Goal: Obtain resource: Obtain resource

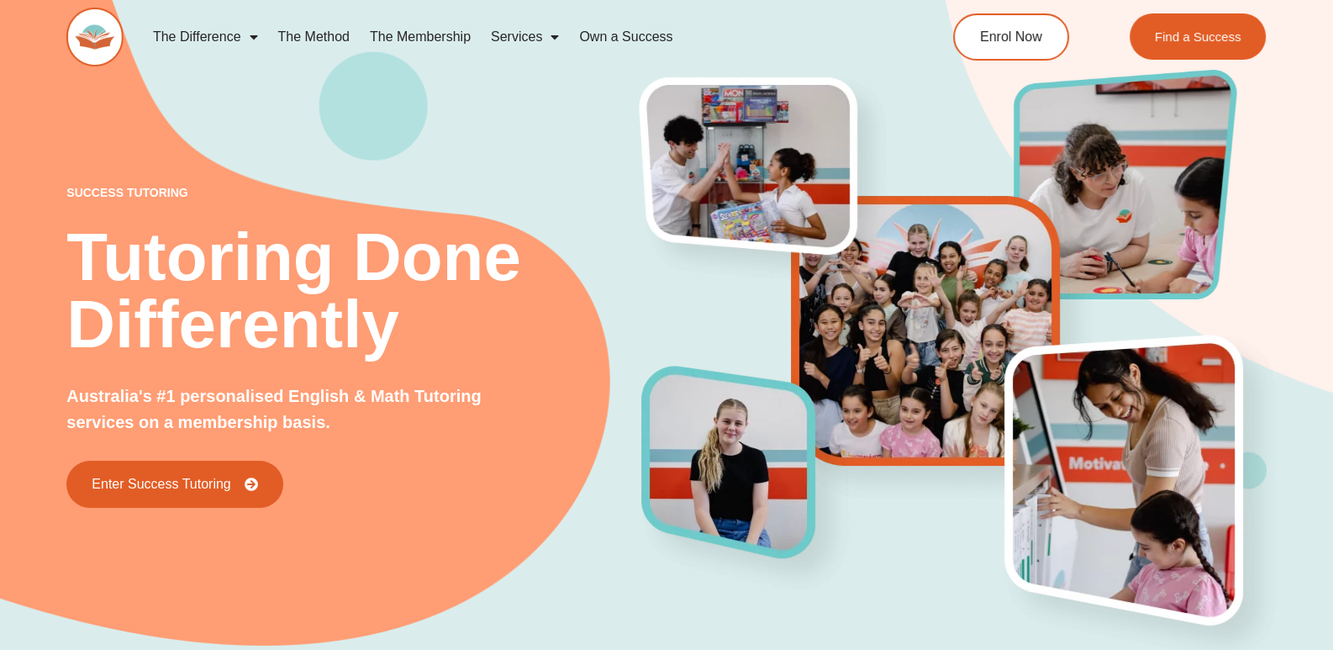
click at [312, 34] on link "The Method" at bounding box center [314, 37] width 92 height 39
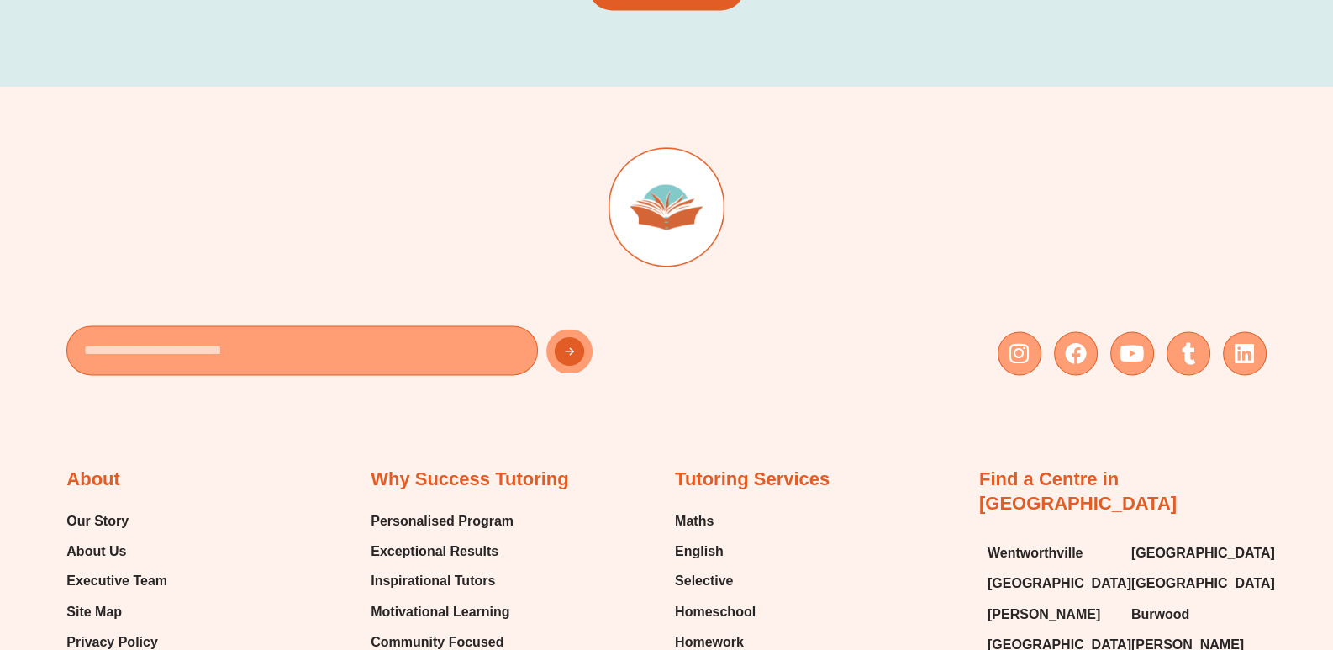
scroll to position [3608, 0]
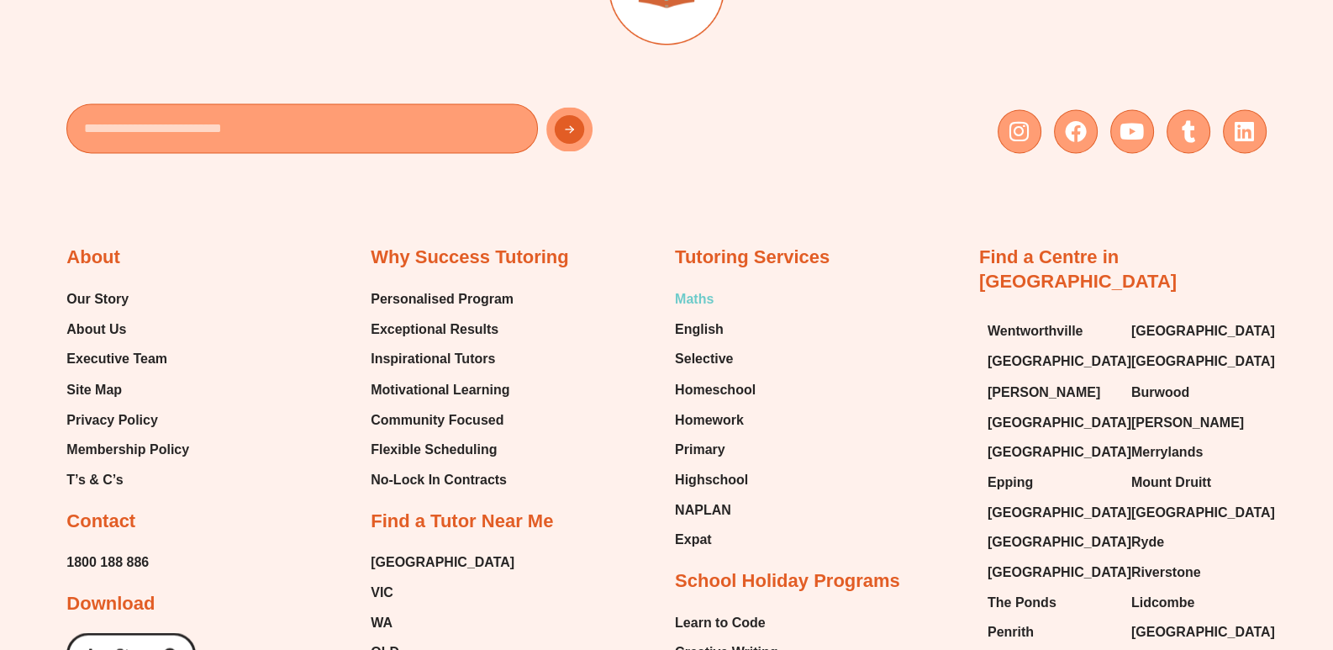
click at [707, 297] on span "Maths" at bounding box center [694, 299] width 39 height 25
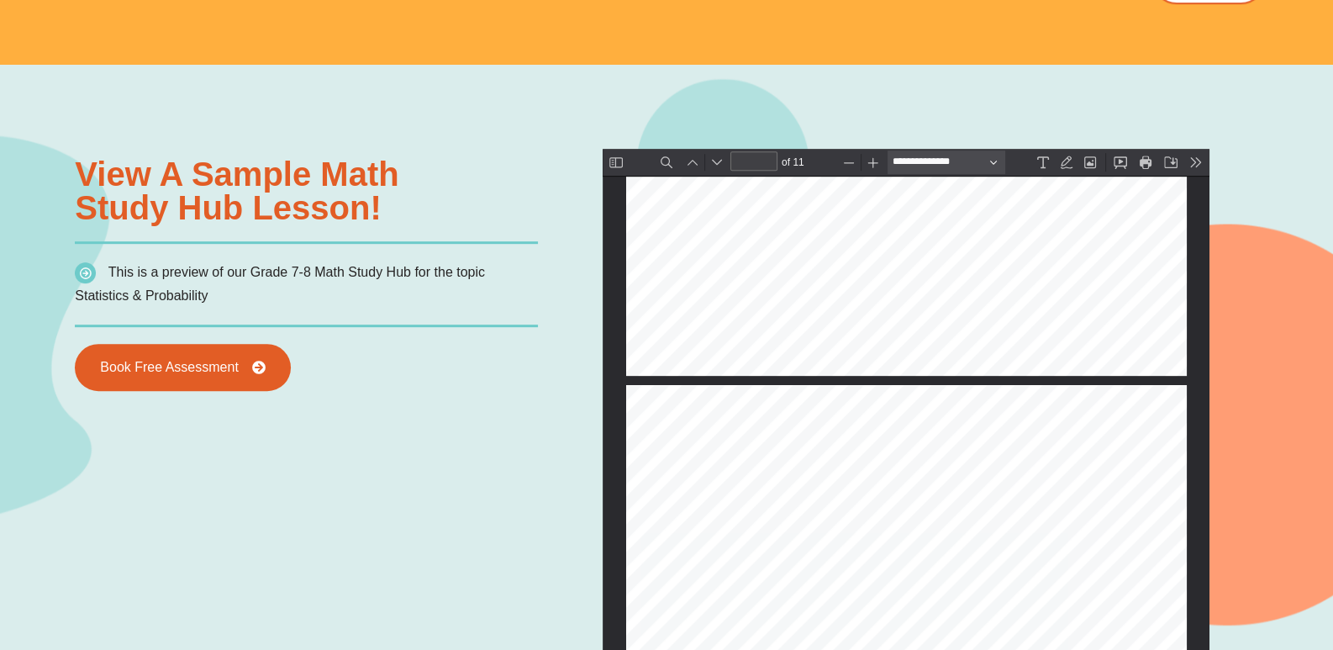
scroll to position [764, 0]
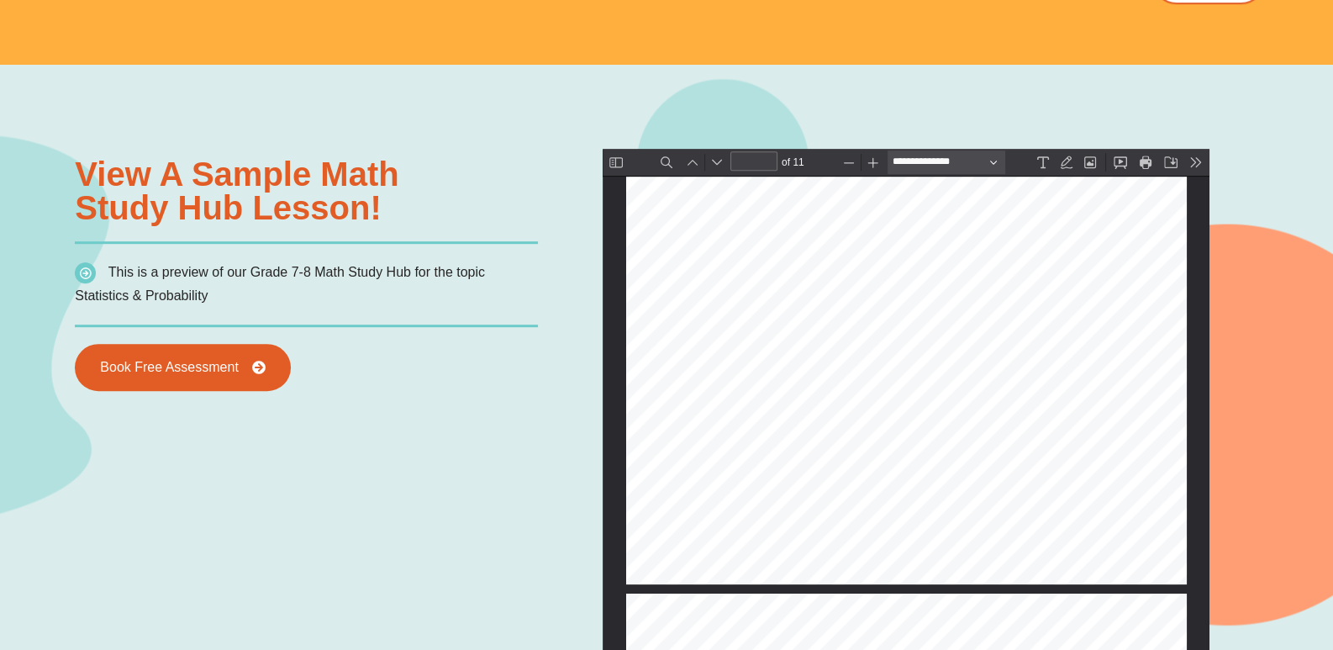
type input "*"
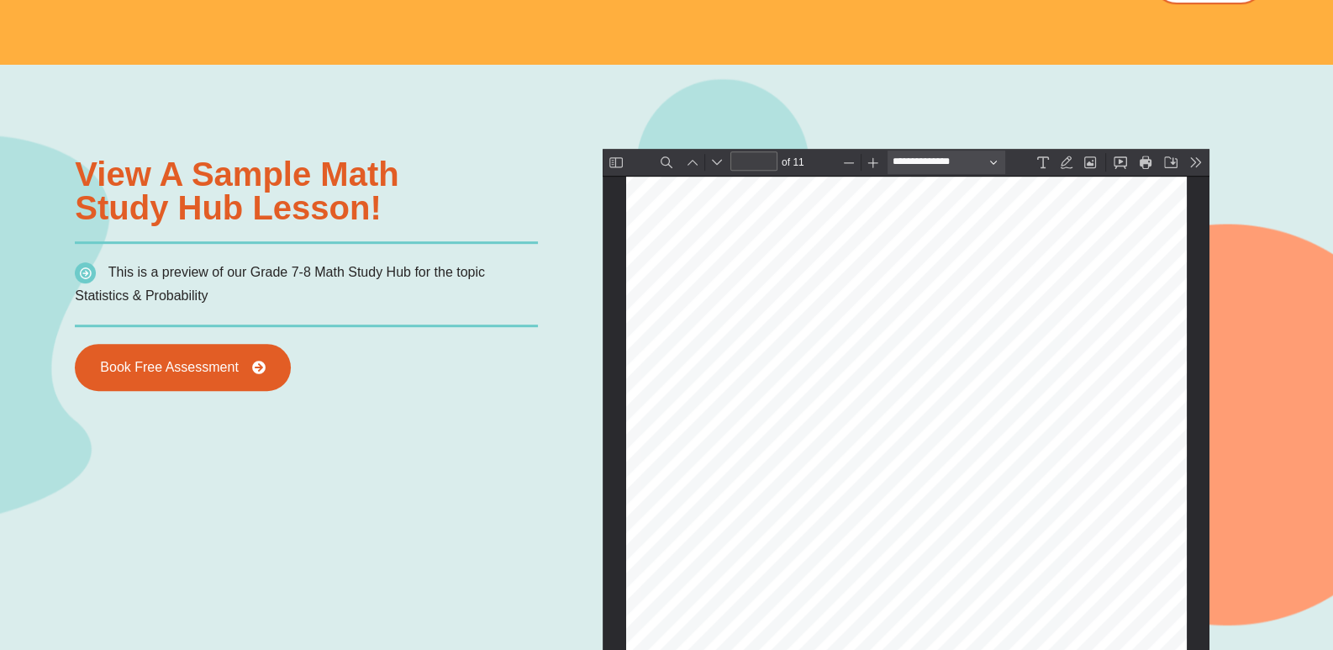
scroll to position [3032, 0]
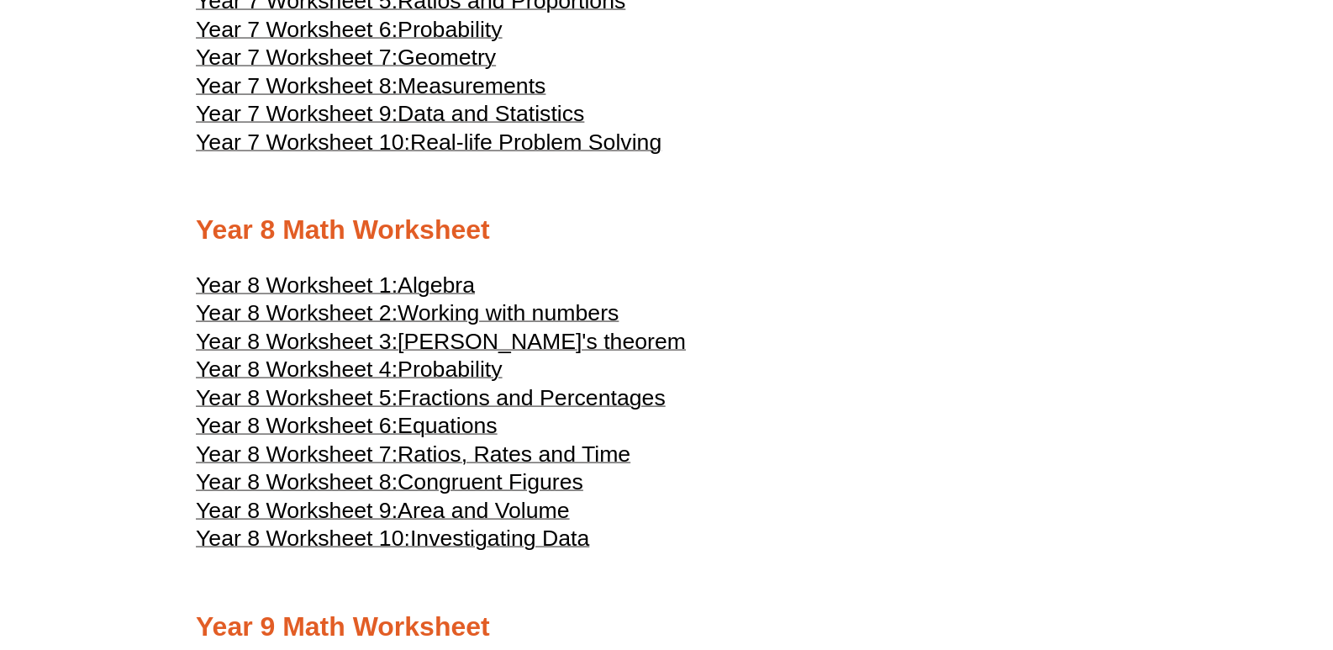
scroll to position [4447, 0]
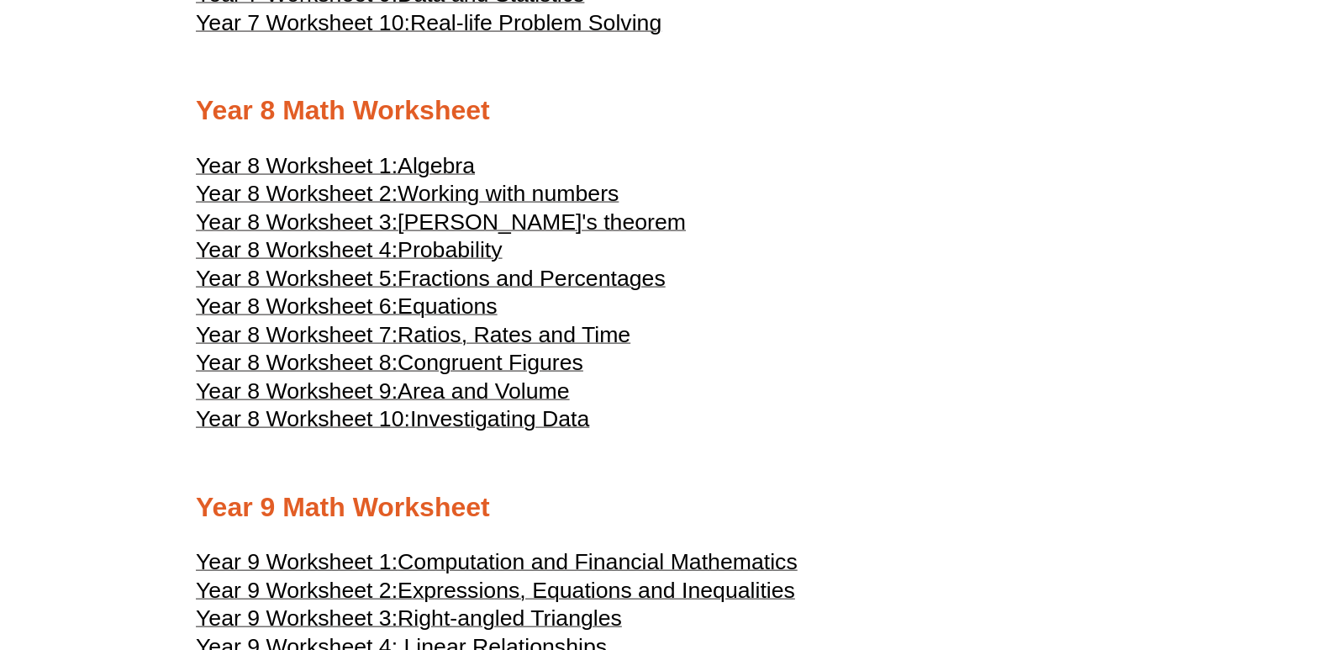
click at [446, 178] on span "Algebra" at bounding box center [435, 165] width 77 height 25
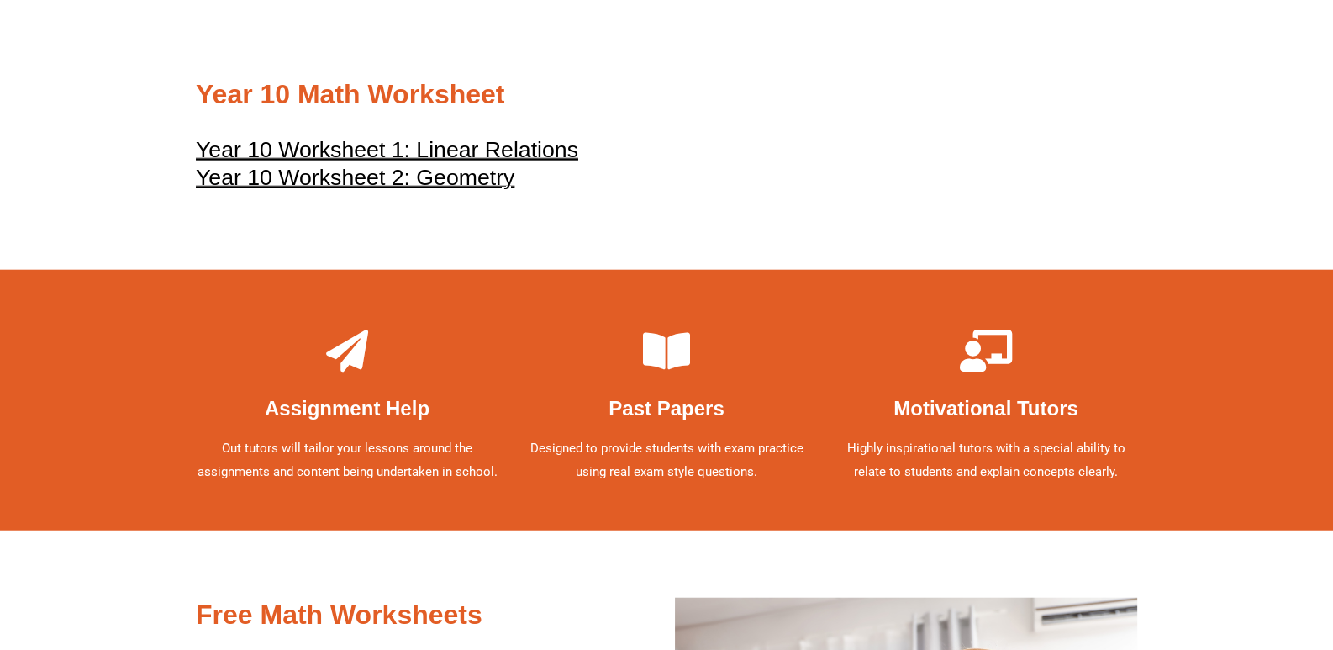
scroll to position [5287, 0]
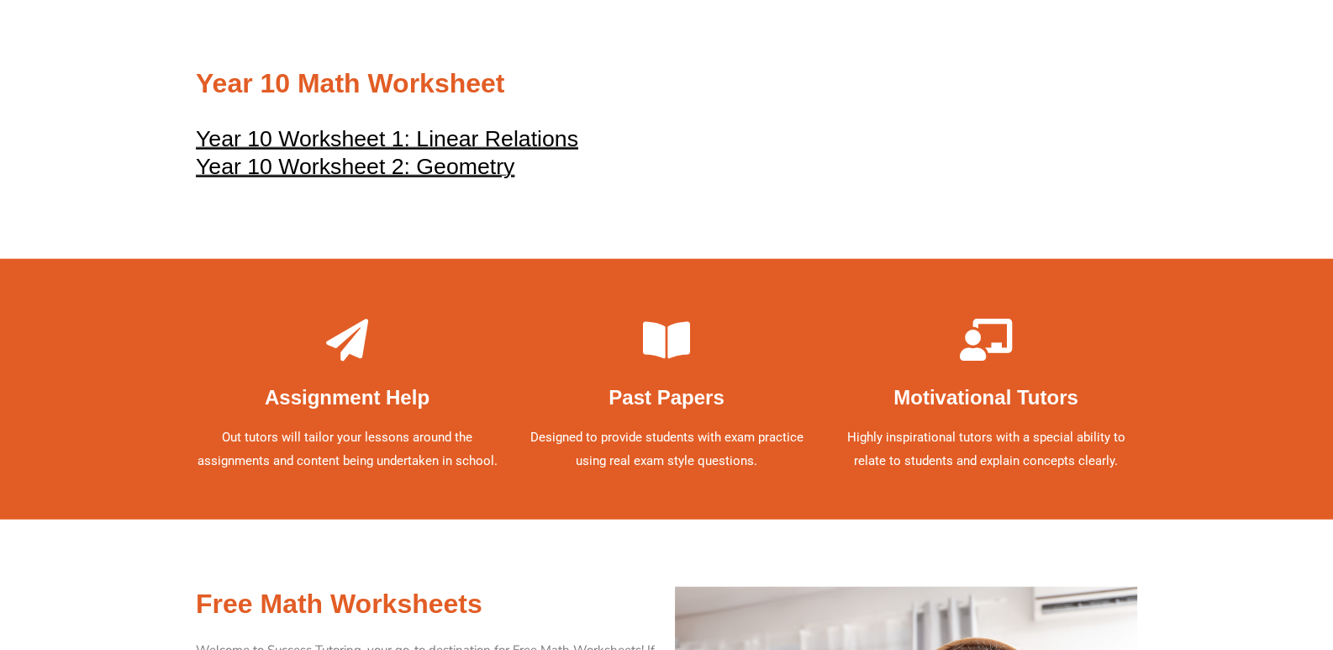
click at [510, 151] on u "Year 10 Worksheet 1: Linear Relations" at bounding box center [387, 138] width 382 height 25
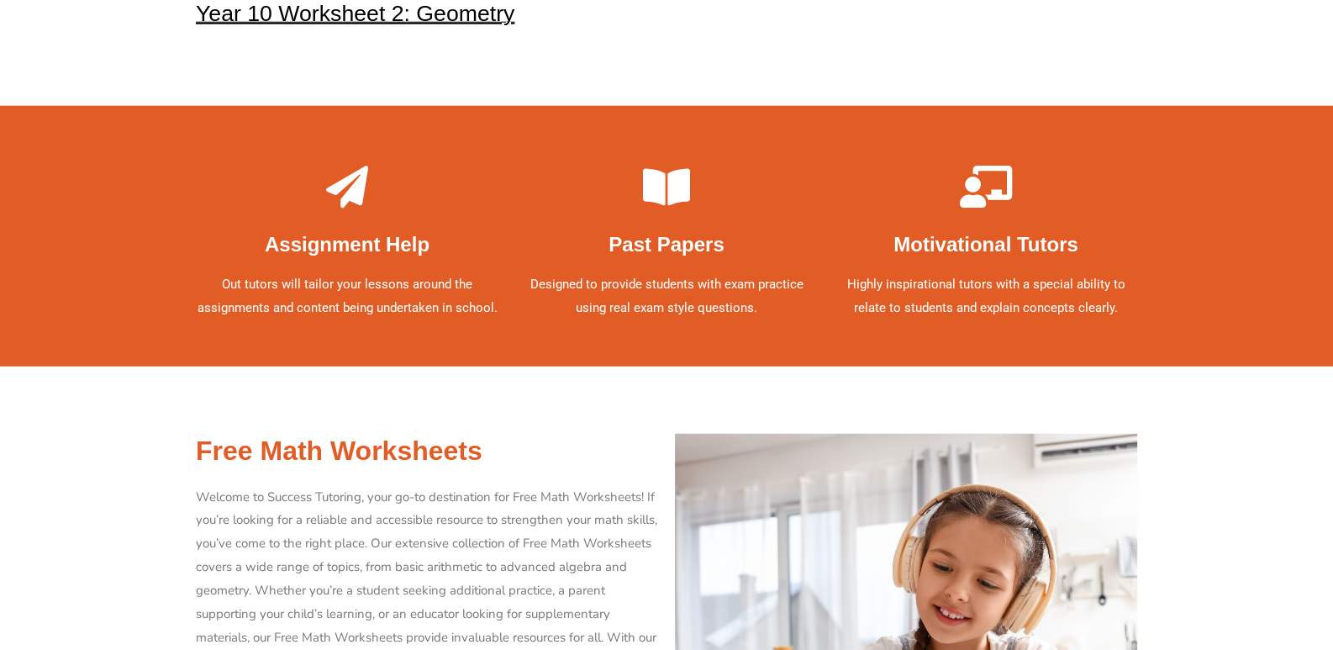
scroll to position [5455, 0]
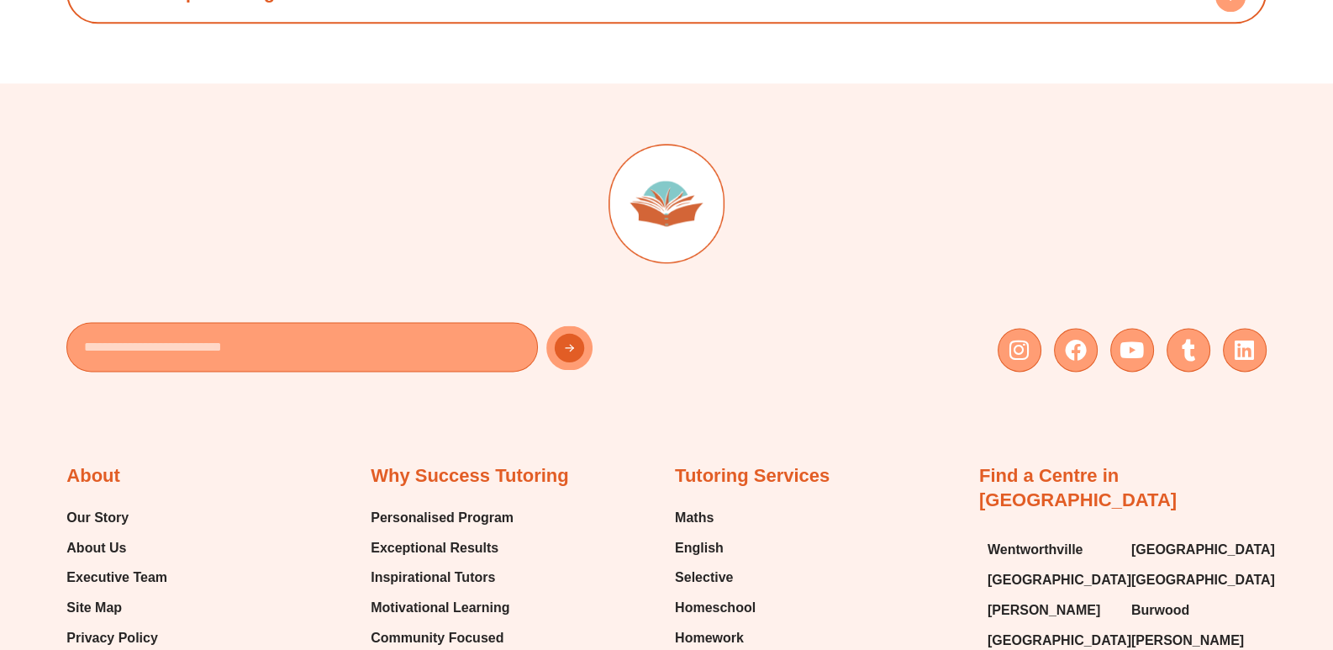
scroll to position [2768, 0]
